Goal: Task Accomplishment & Management: Manage account settings

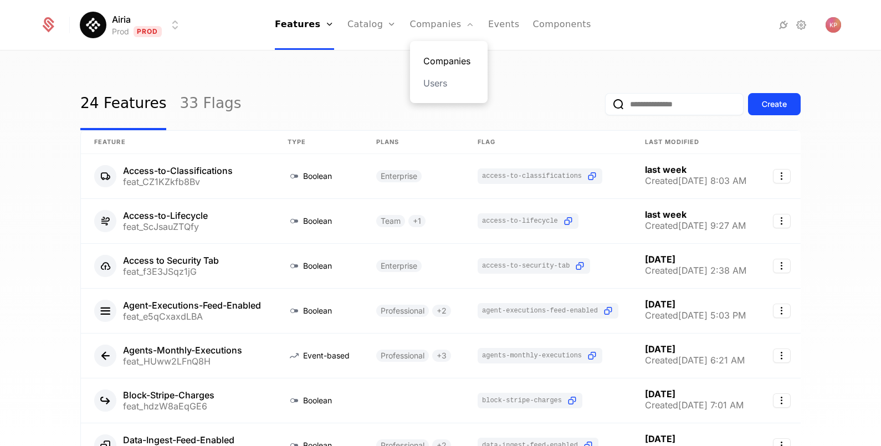
click at [434, 63] on link "Companies" at bounding box center [448, 60] width 51 height 13
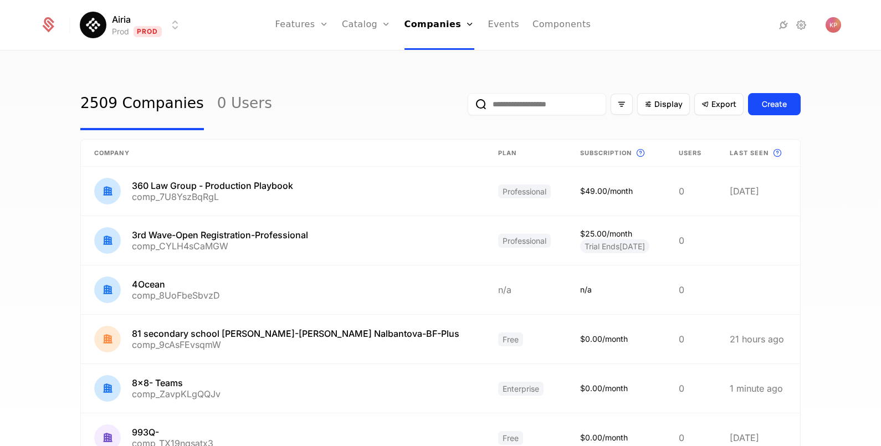
click at [532, 100] on input "email" at bounding box center [537, 104] width 138 height 22
paste input "**********"
type input "**********"
click at [468, 106] on button "submit" at bounding box center [468, 106] width 0 height 0
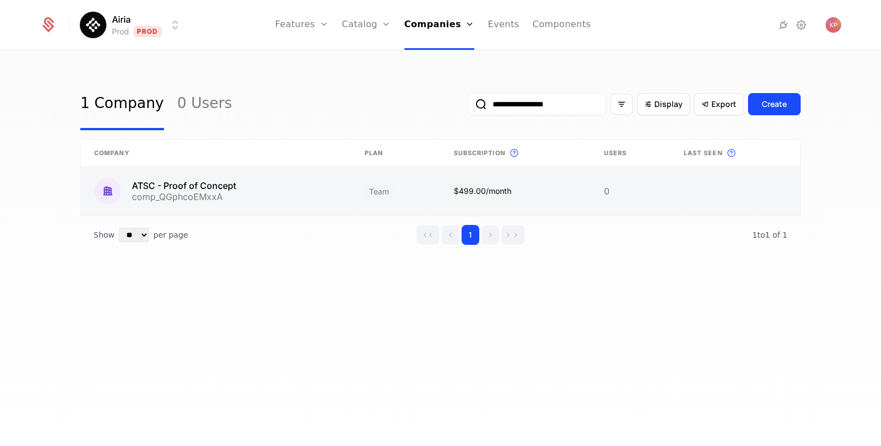
click at [240, 181] on link at bounding box center [216, 191] width 270 height 49
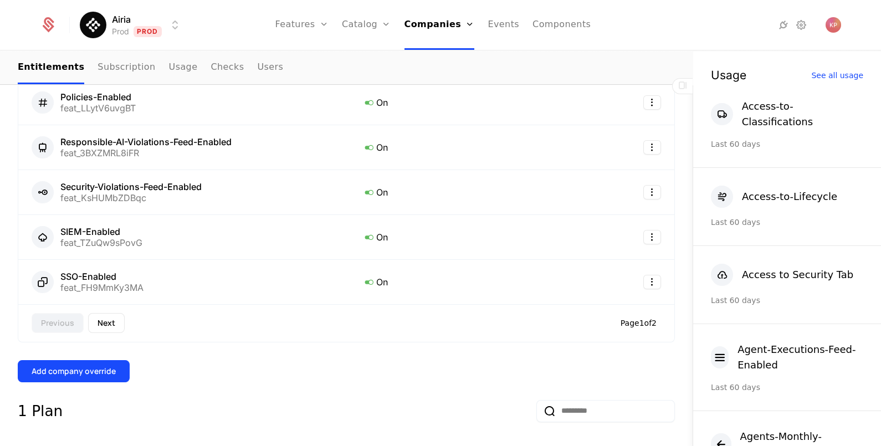
scroll to position [553, 0]
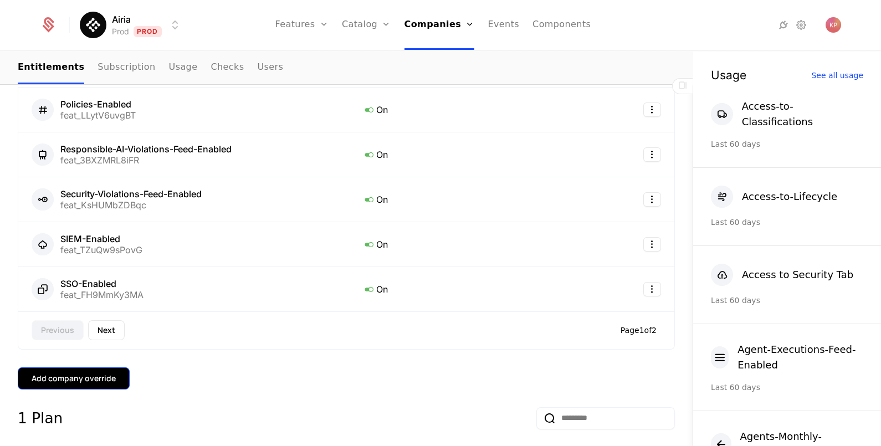
click at [77, 373] on div "Add company override" at bounding box center [74, 378] width 84 height 11
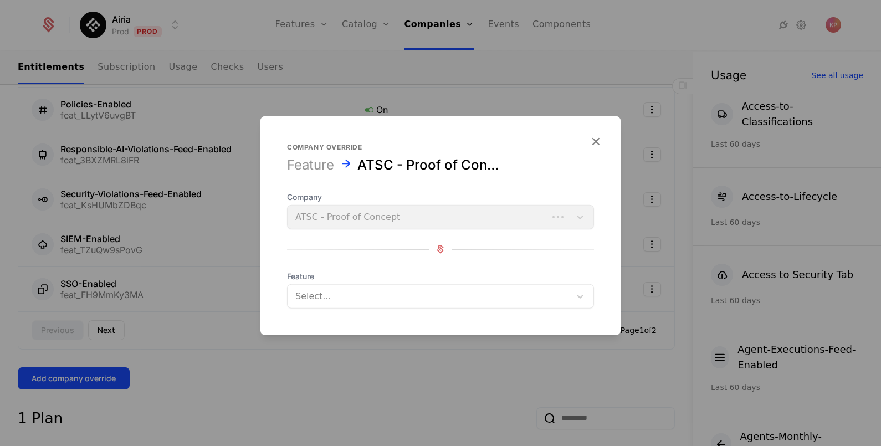
click at [347, 294] on div at bounding box center [428, 296] width 267 height 16
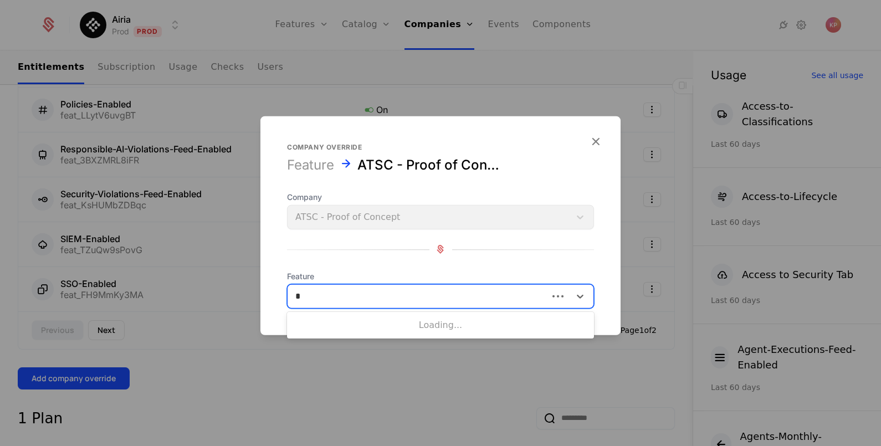
type input "**"
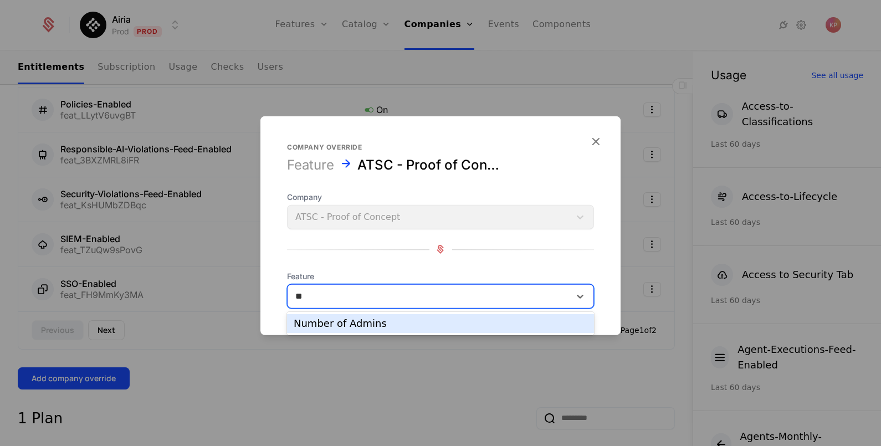
click at [345, 320] on div "Number of Admins" at bounding box center [441, 324] width 294 height 10
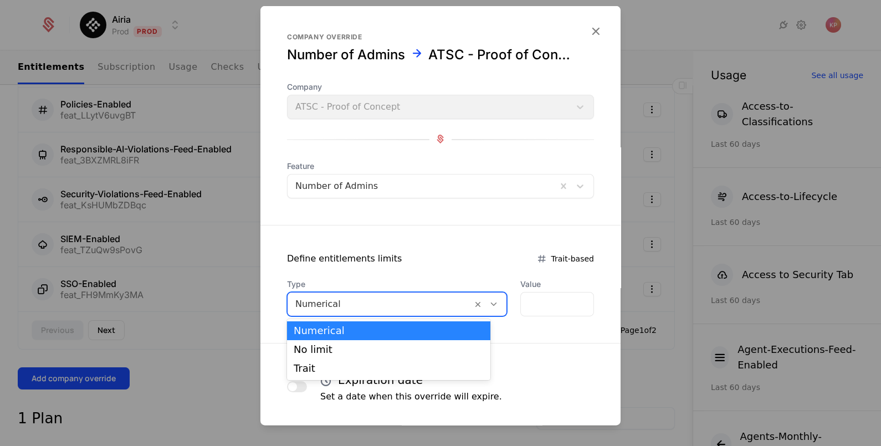
click at [368, 304] on div at bounding box center [379, 304] width 169 height 16
click at [360, 345] on div "No limit" at bounding box center [389, 350] width 190 height 10
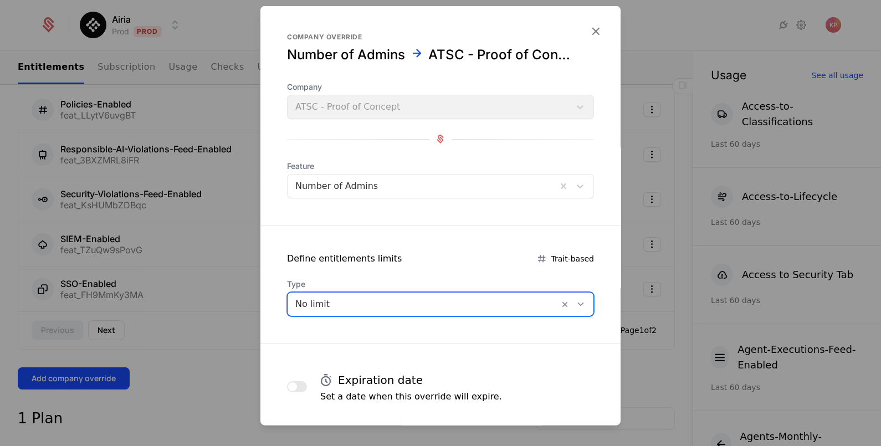
scroll to position [54, 0]
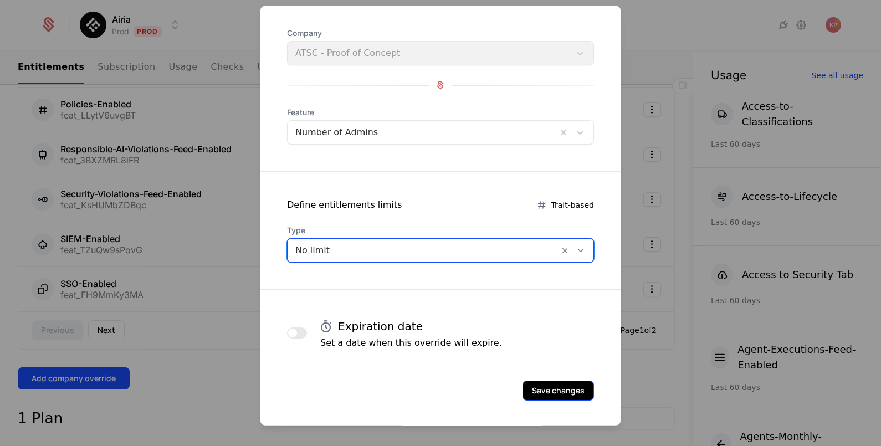
click at [531, 384] on button "Save changes" at bounding box center [557, 390] width 71 height 20
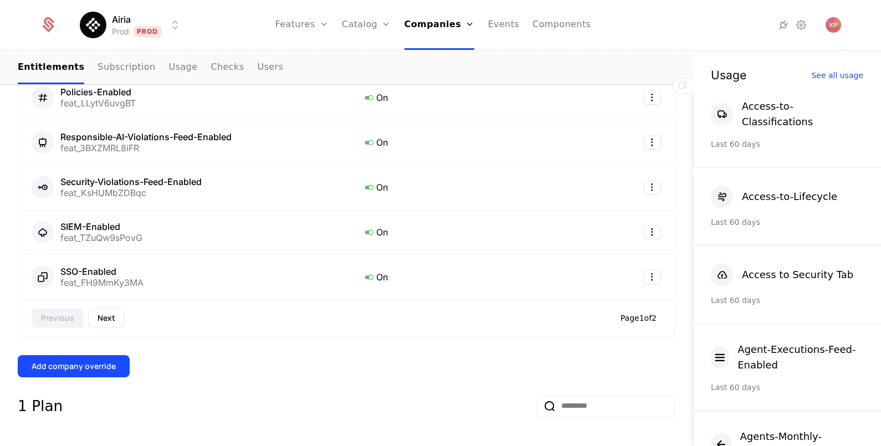
scroll to position [567, 0]
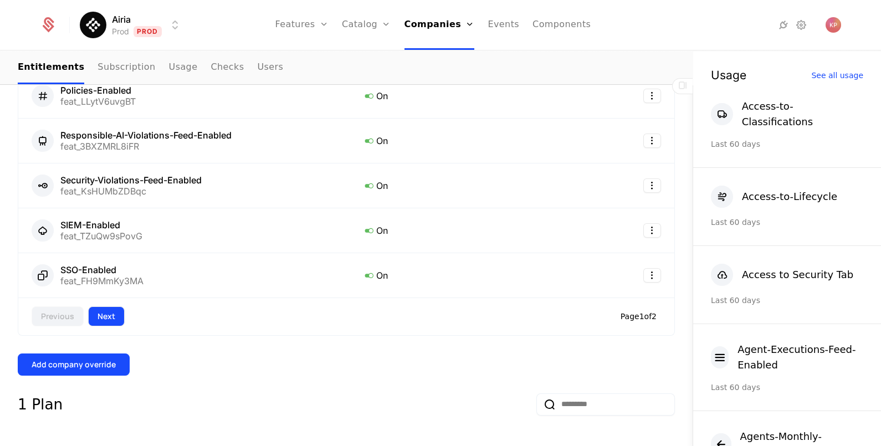
click at [105, 315] on button "Next" at bounding box center [106, 316] width 37 height 20
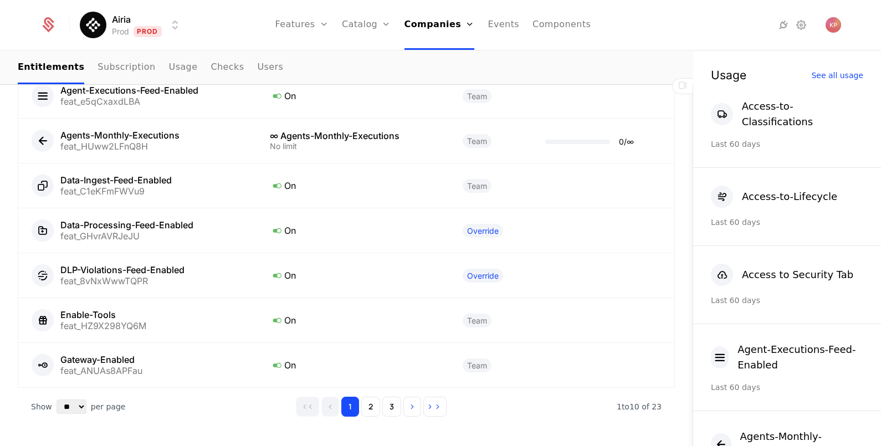
scroll to position [966, 0]
click at [364, 409] on button "2" at bounding box center [370, 407] width 19 height 20
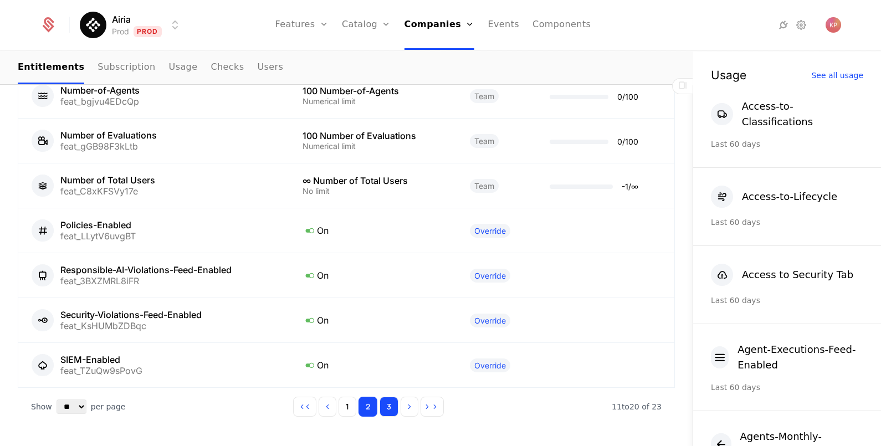
click at [382, 407] on button "3" at bounding box center [388, 407] width 19 height 20
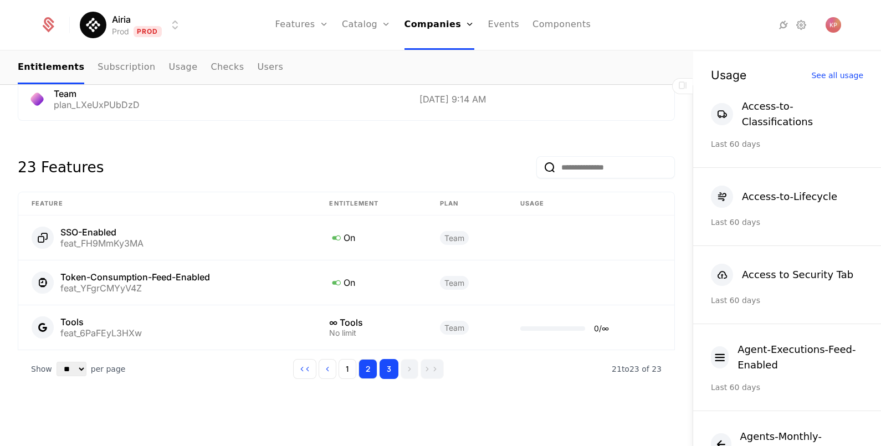
click at [362, 375] on button "2" at bounding box center [367, 369] width 19 height 20
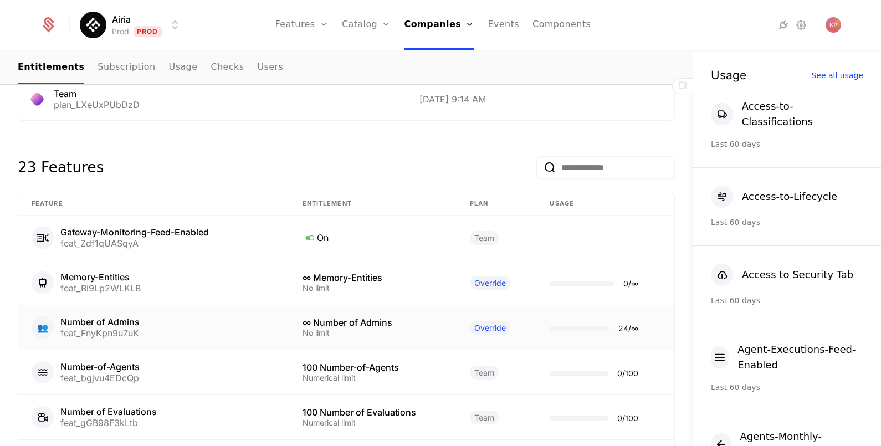
scroll to position [717, 0]
